Goal: Navigation & Orientation: Find specific page/section

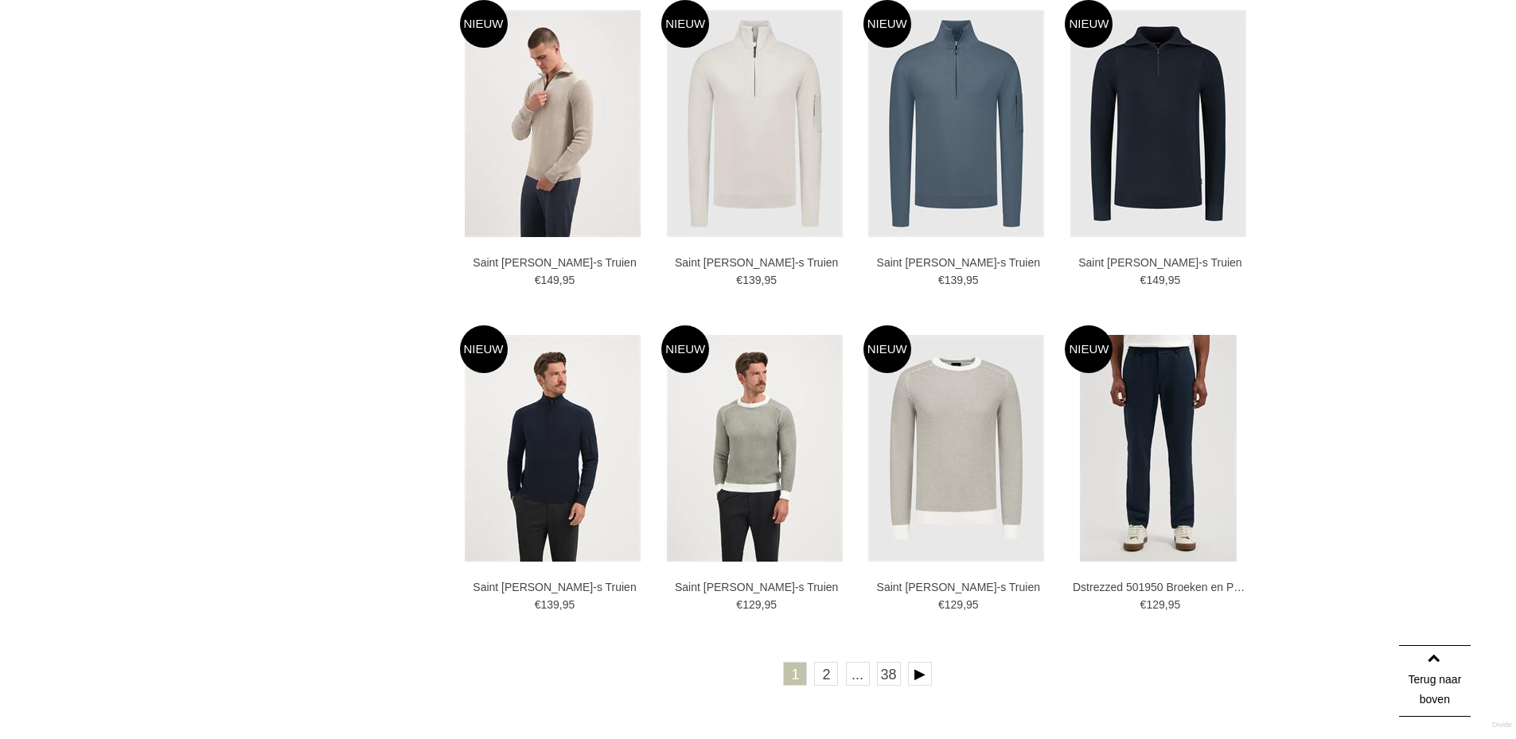
scroll to position [2627, 0]
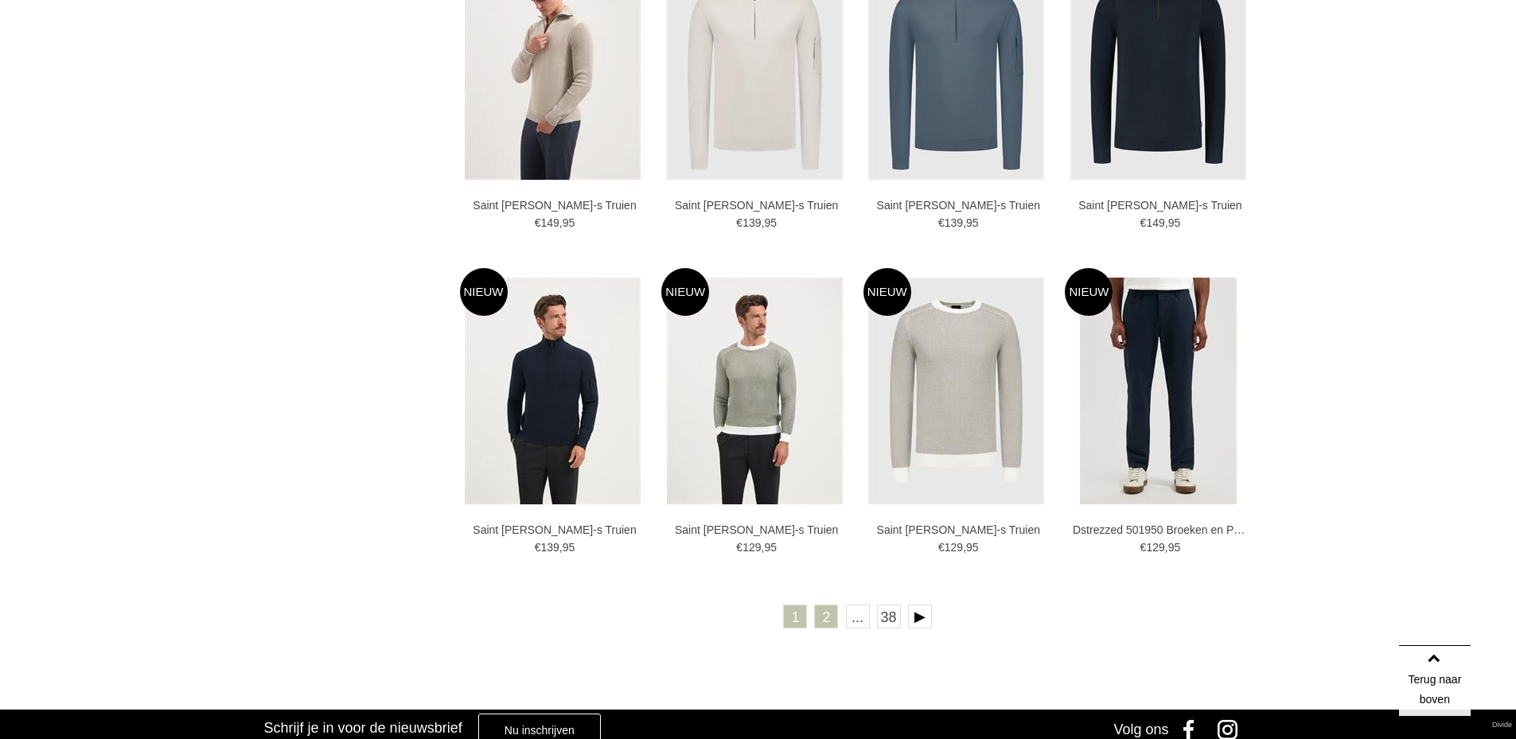
click at [821, 613] on link "2" at bounding box center [826, 617] width 24 height 24
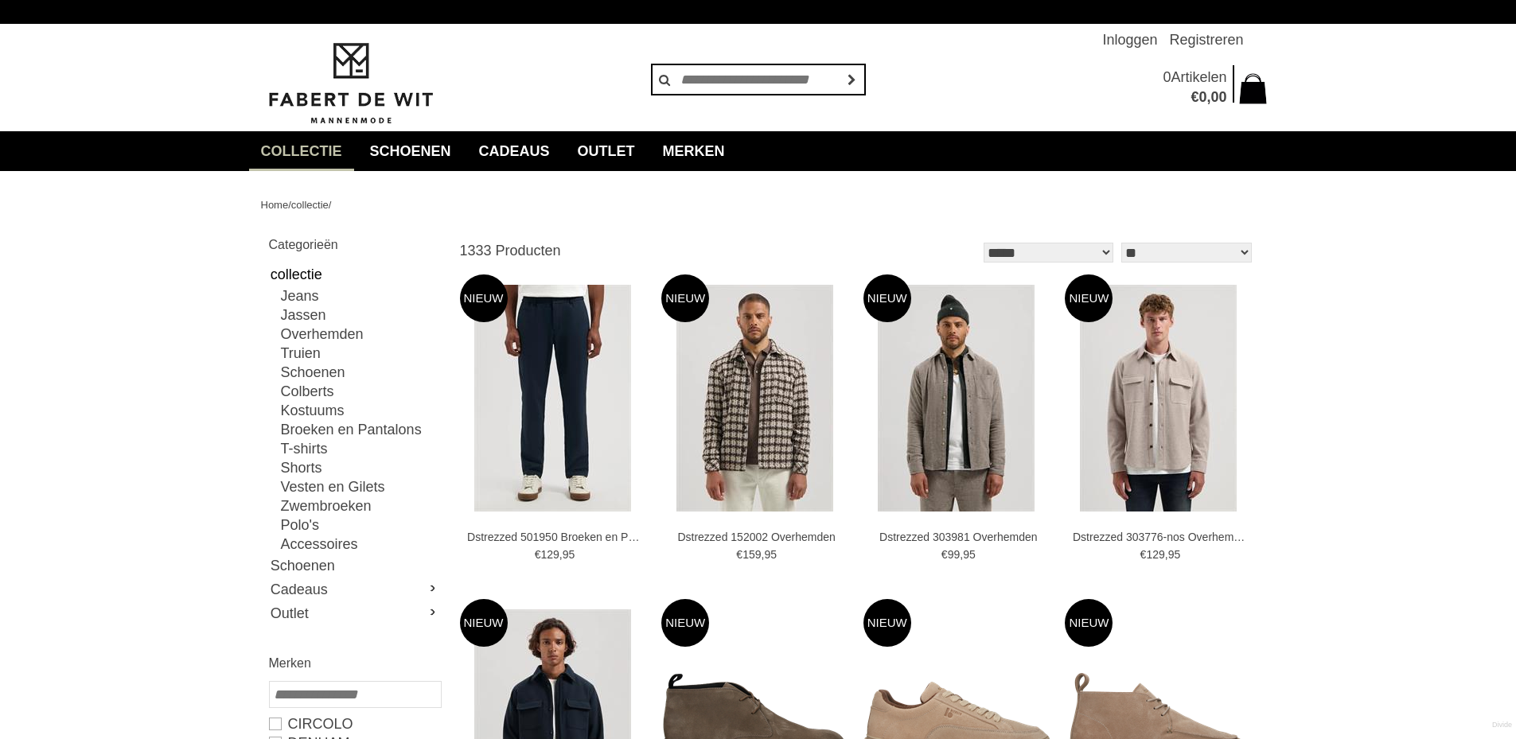
scroll to position [80, 0]
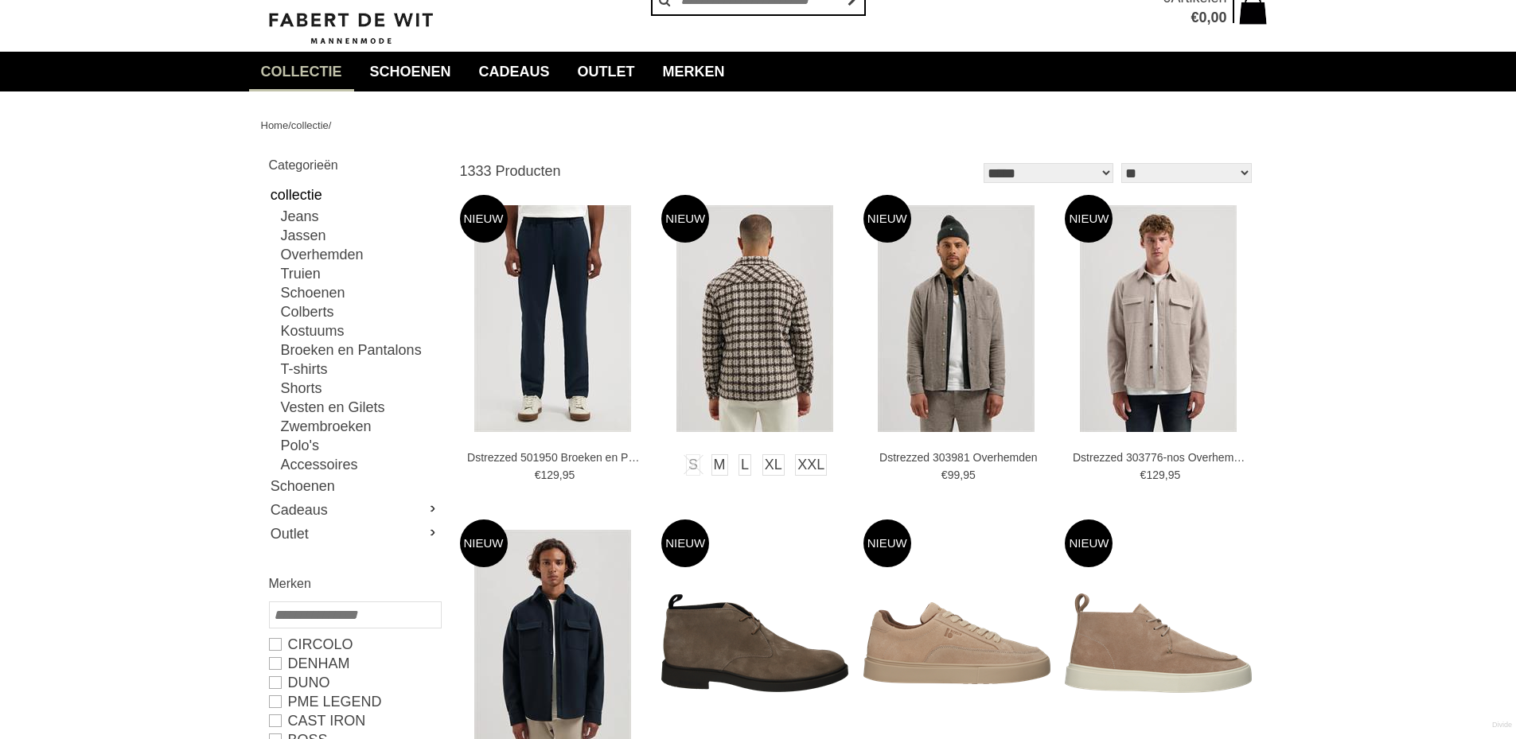
type input "*"
type input "****"
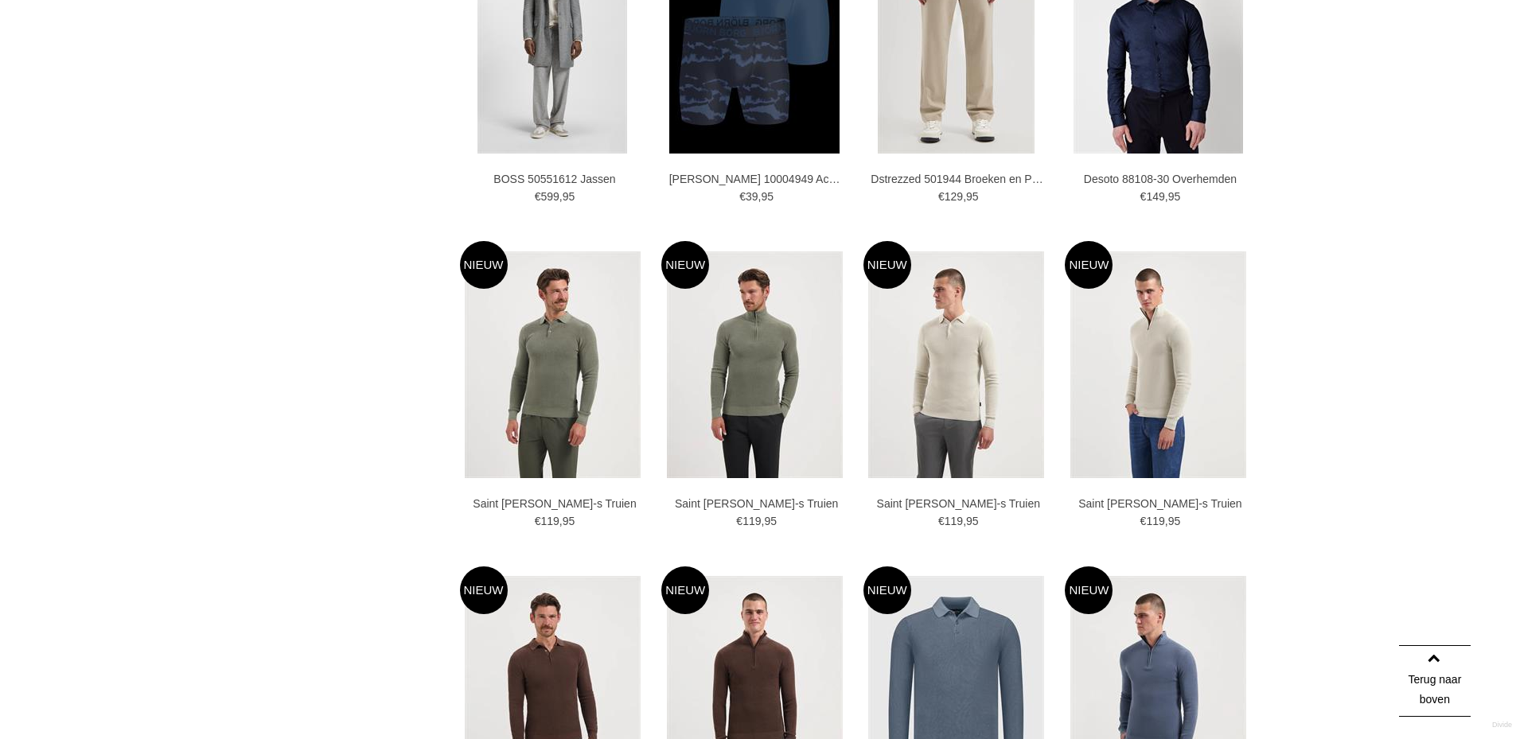
scroll to position [2866, 0]
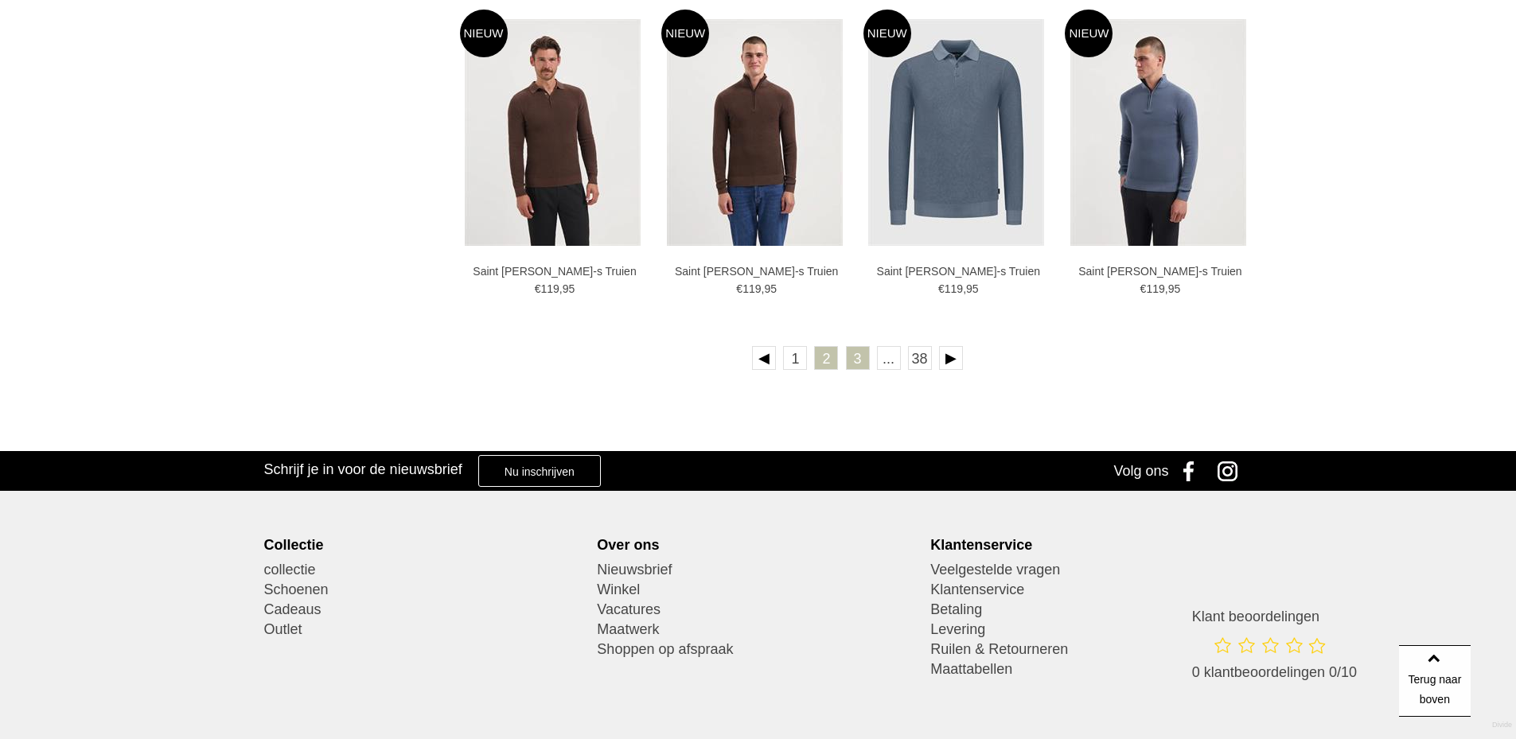
click at [856, 357] on link "3" at bounding box center [858, 358] width 24 height 24
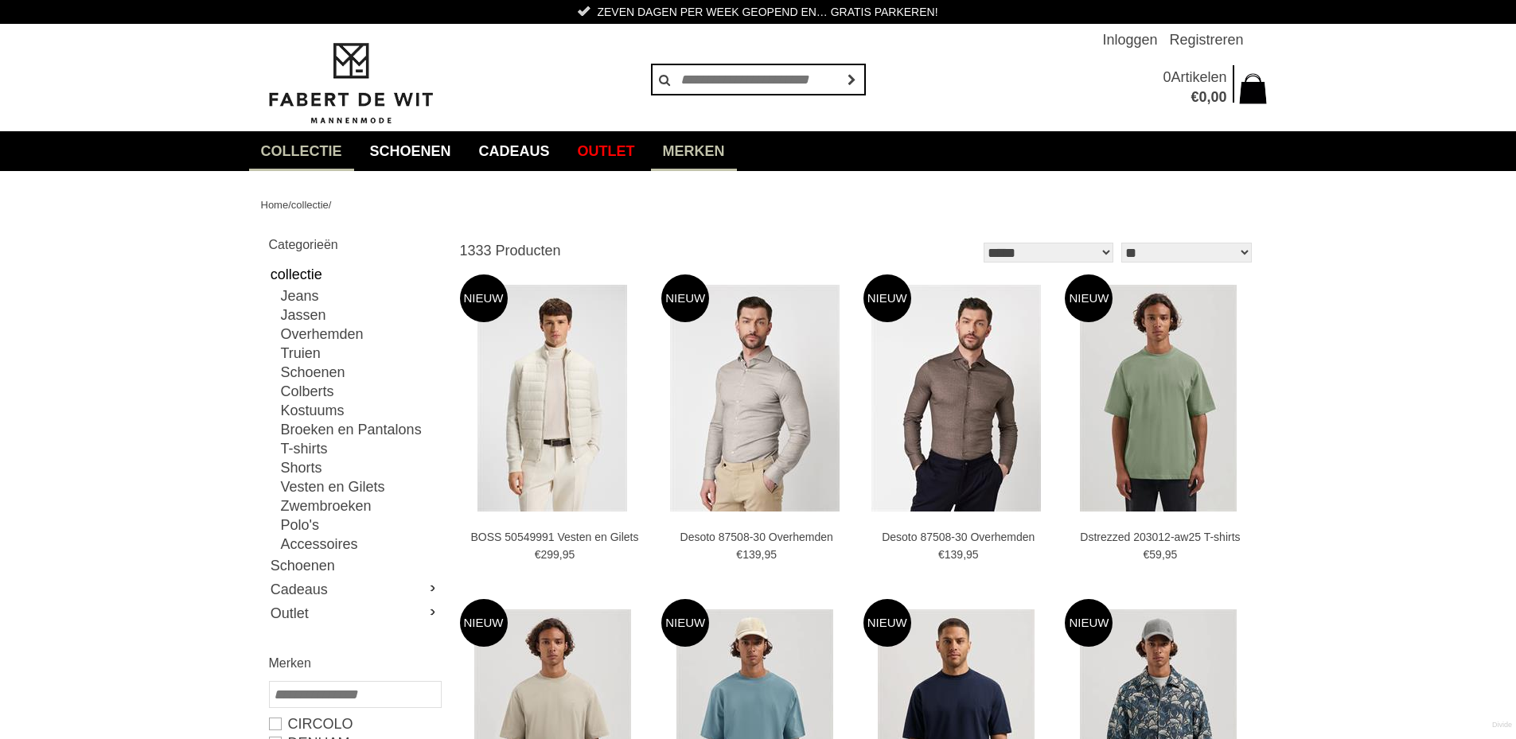
click at [737, 145] on link "Merken" at bounding box center [694, 151] width 86 height 40
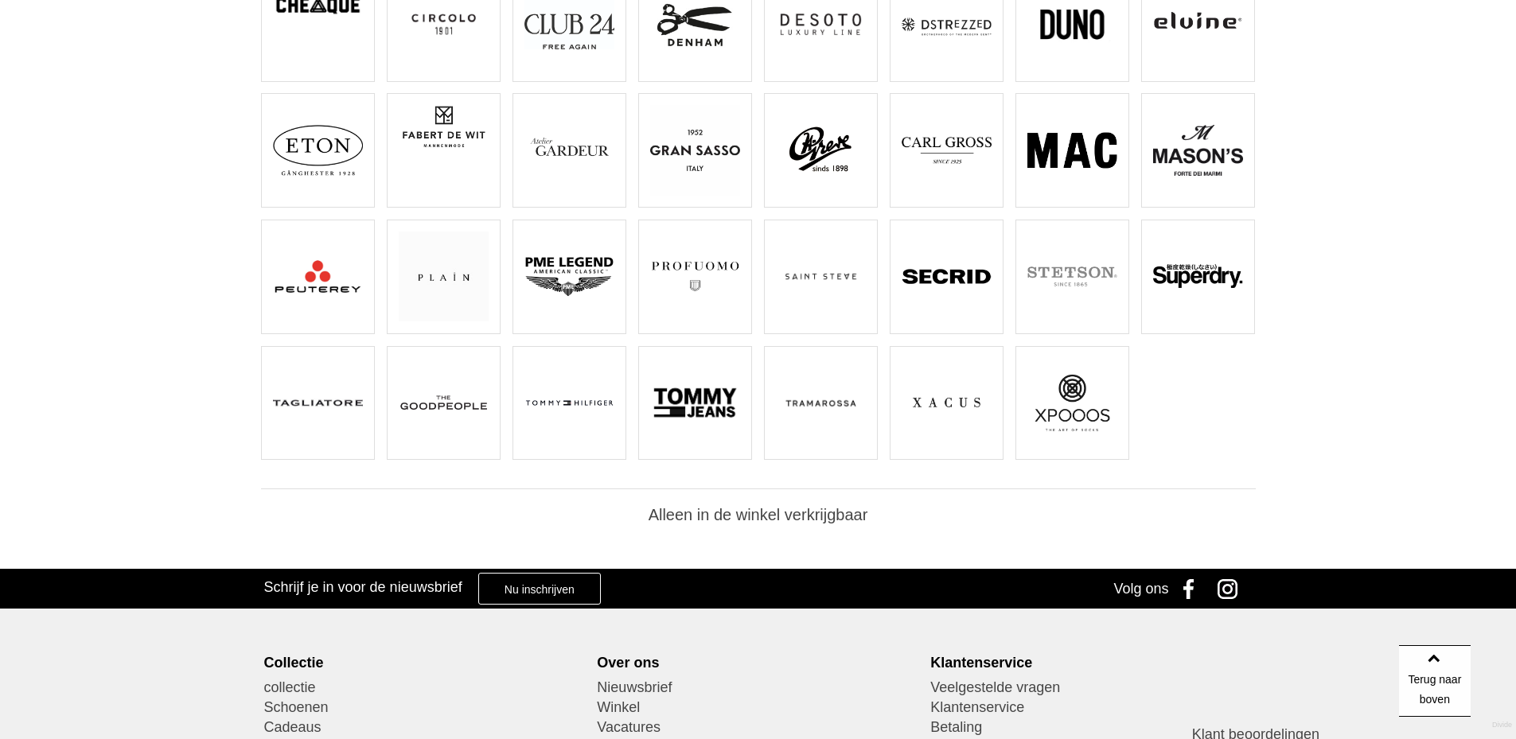
click at [295, 275] on img at bounding box center [318, 277] width 90 height 90
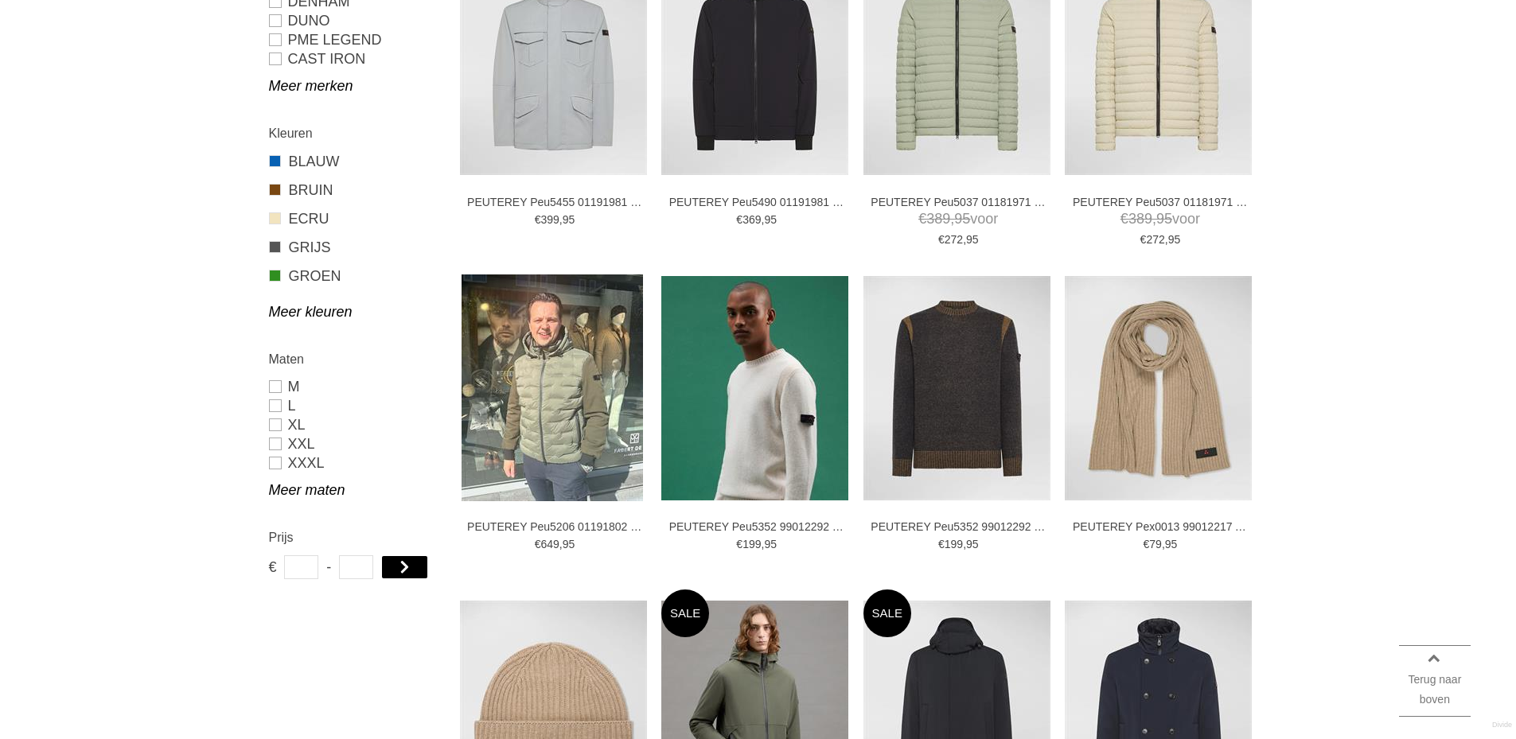
scroll to position [955, 0]
